Goal: Information Seeking & Learning: Check status

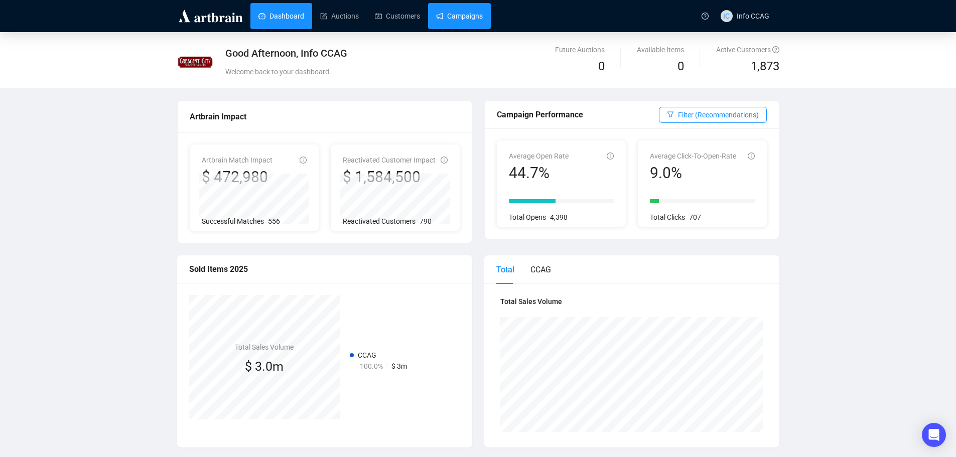
click at [458, 20] on link "Campaigns" at bounding box center [459, 16] width 47 height 26
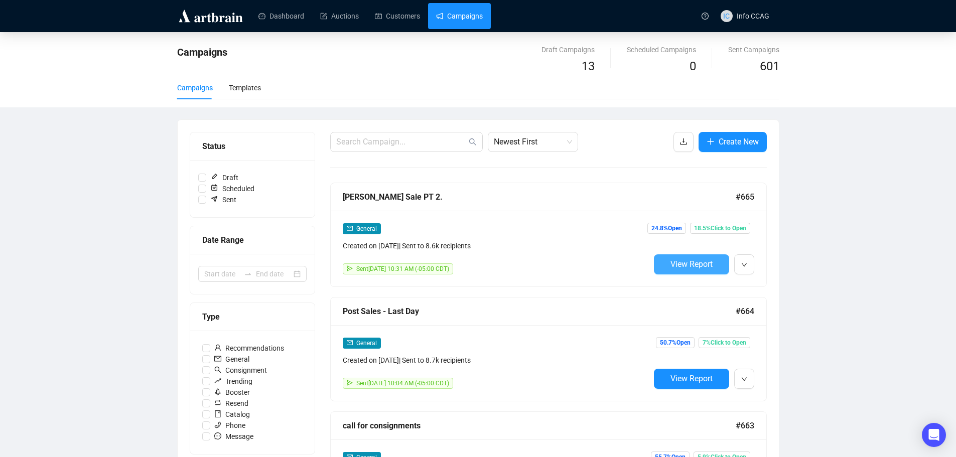
click at [710, 260] on span "View Report" at bounding box center [691, 264] width 42 height 10
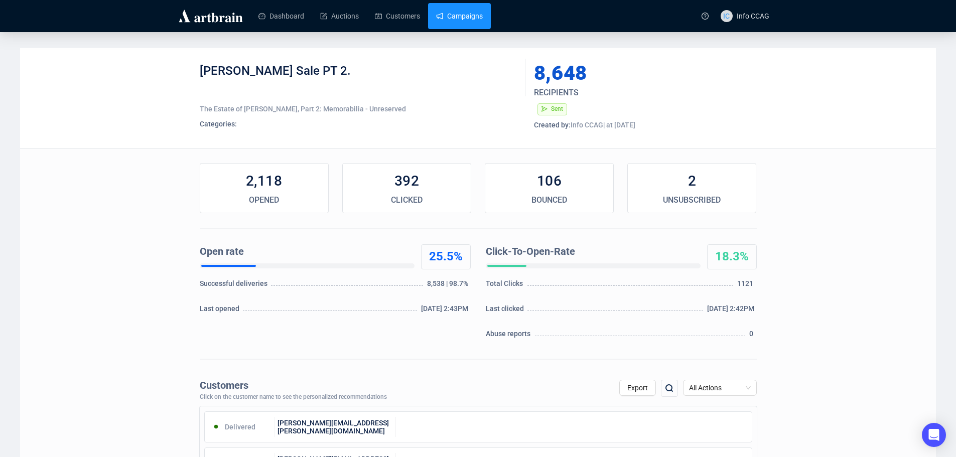
click at [465, 11] on link "Campaigns" at bounding box center [459, 16] width 47 height 26
